Goal: Navigation & Orientation: Find specific page/section

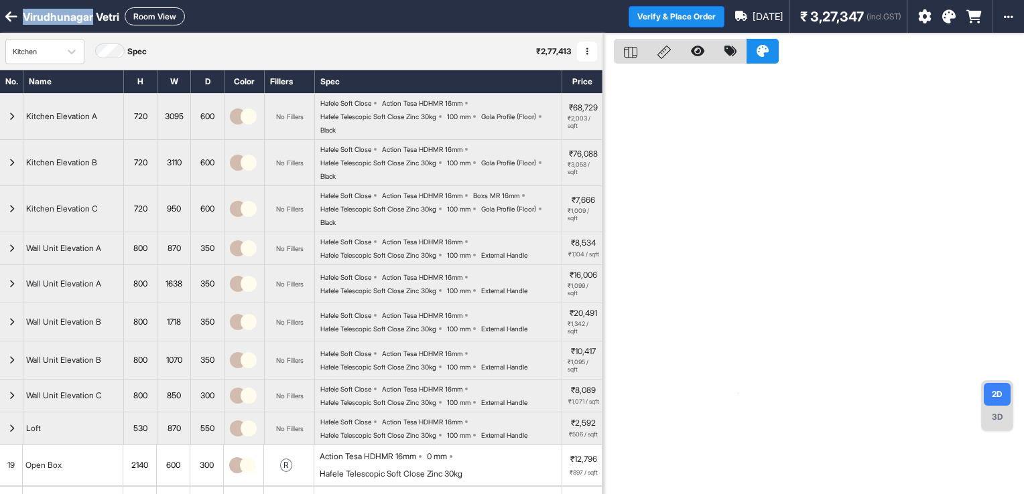
click at [5, 13] on icon at bounding box center [11, 16] width 12 height 13
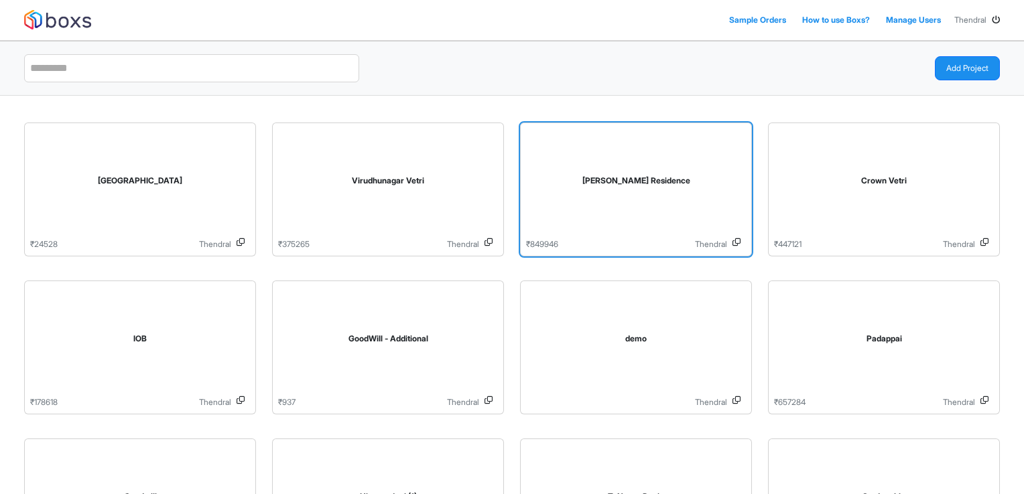
click at [651, 218] on div "[PERSON_NAME] Residence" at bounding box center [636, 184] width 220 height 110
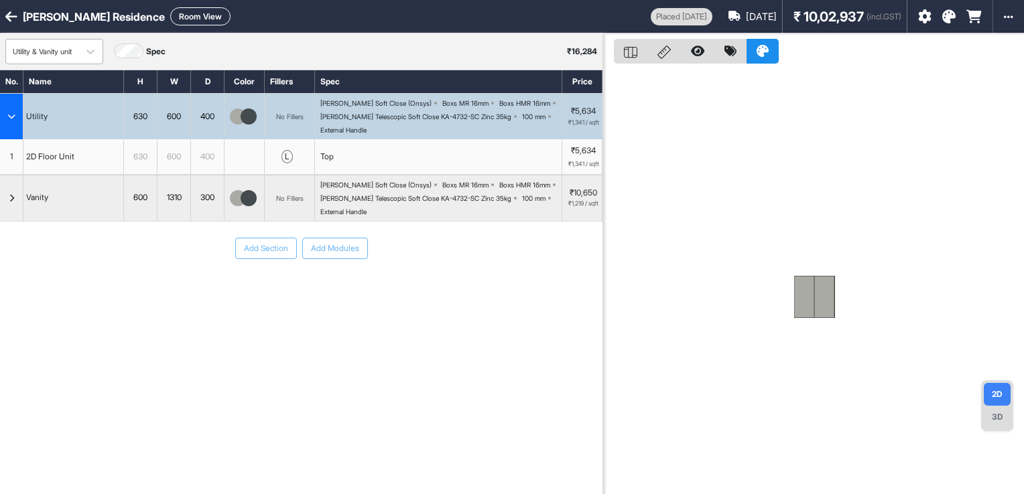
click at [70, 56] on div "Utility & Vanity unit" at bounding box center [42, 51] width 59 height 11
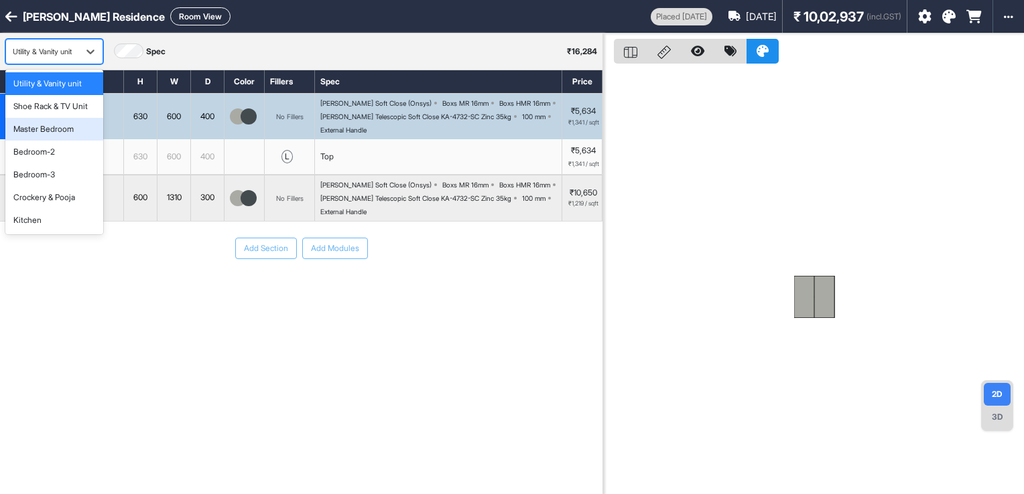
click at [54, 128] on div "Master Bedroom" at bounding box center [43, 129] width 60 height 12
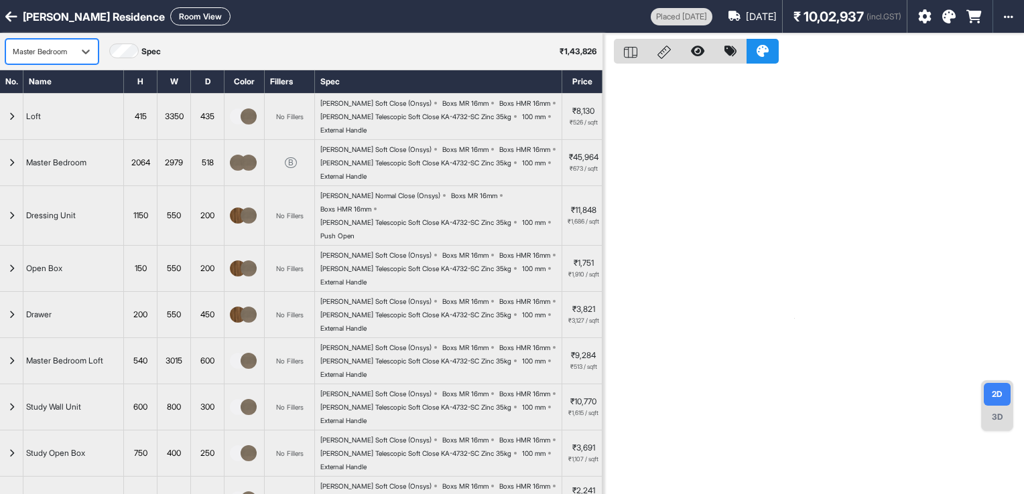
click at [176, 17] on button "Room View" at bounding box center [200, 16] width 60 height 18
select select "****"
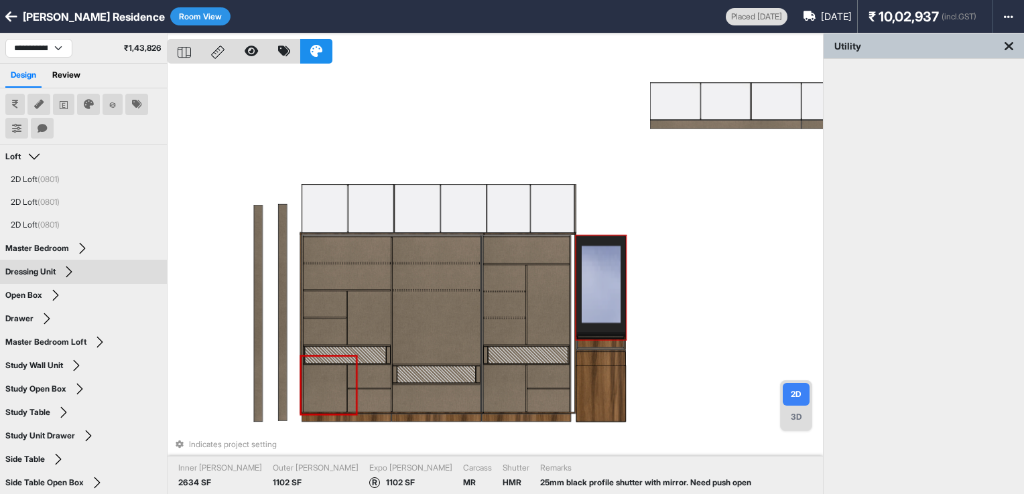
click at [671, 251] on div "Indicates project setting Inner [PERSON_NAME] 2634 SF Outer [PERSON_NAME] 1102 …" at bounding box center [495, 281] width 655 height 494
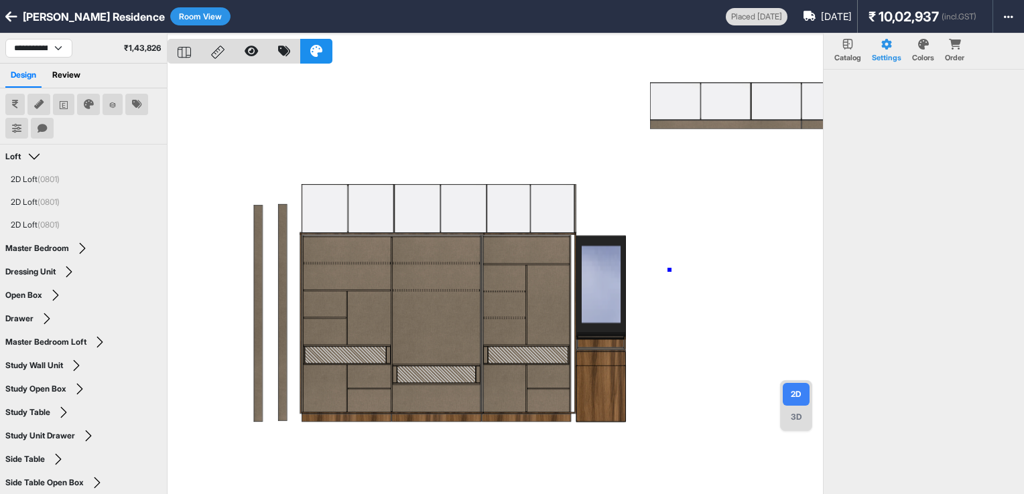
click at [669, 270] on div at bounding box center [495, 281] width 655 height 494
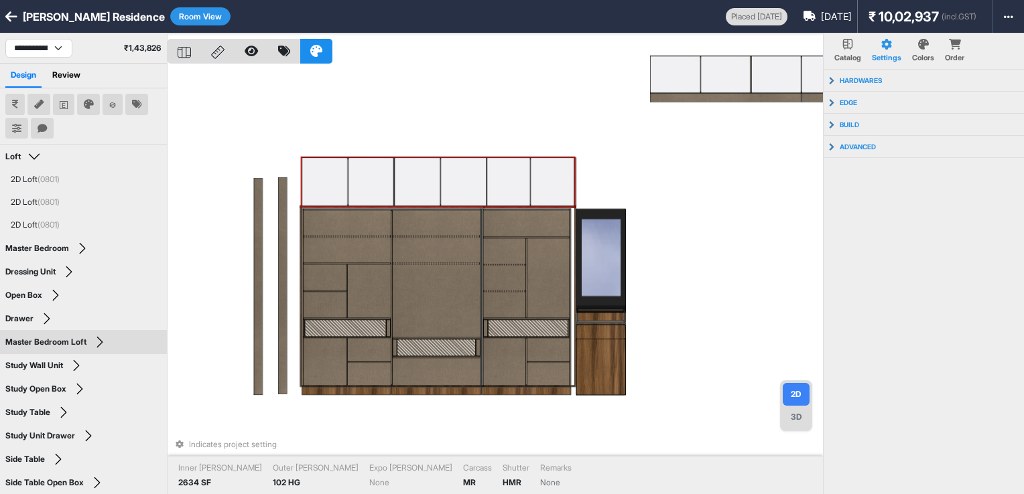
click at [6, 12] on icon at bounding box center [11, 16] width 12 height 13
